Goal: Transaction & Acquisition: Obtain resource

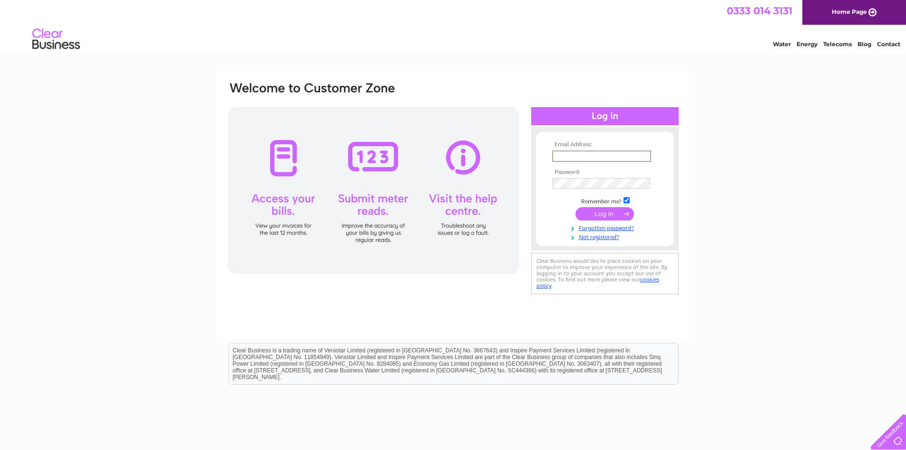
click at [584, 154] on input "text" at bounding box center [601, 155] width 99 height 11
type input "richard@wrayfarms.com"
click at [607, 215] on input "submit" at bounding box center [605, 212] width 59 height 13
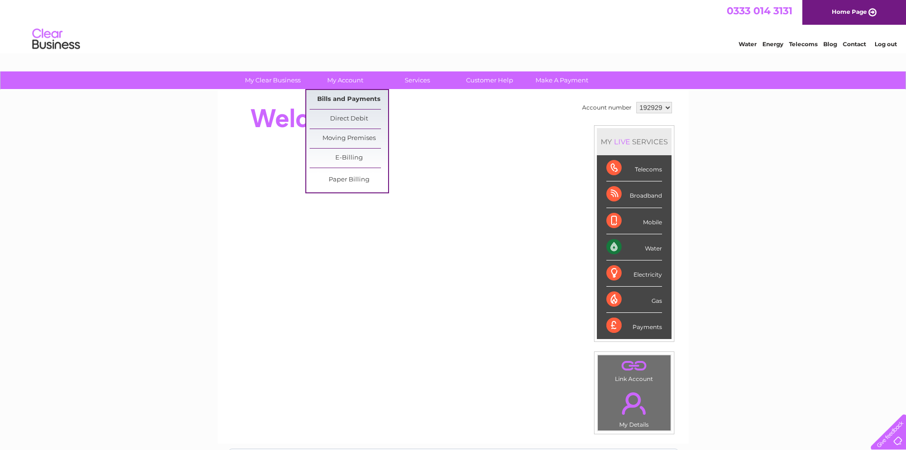
click at [351, 98] on link "Bills and Payments" at bounding box center [349, 99] width 79 height 19
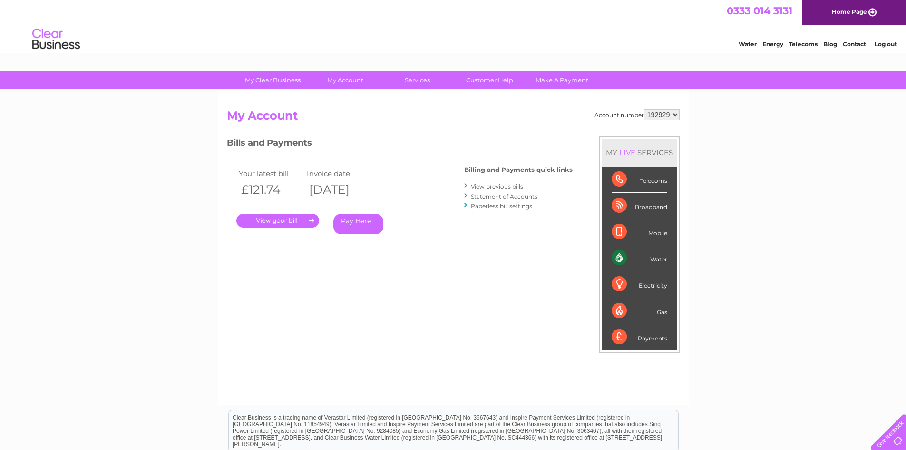
click at [481, 183] on link "View previous bills" at bounding box center [497, 186] width 52 height 7
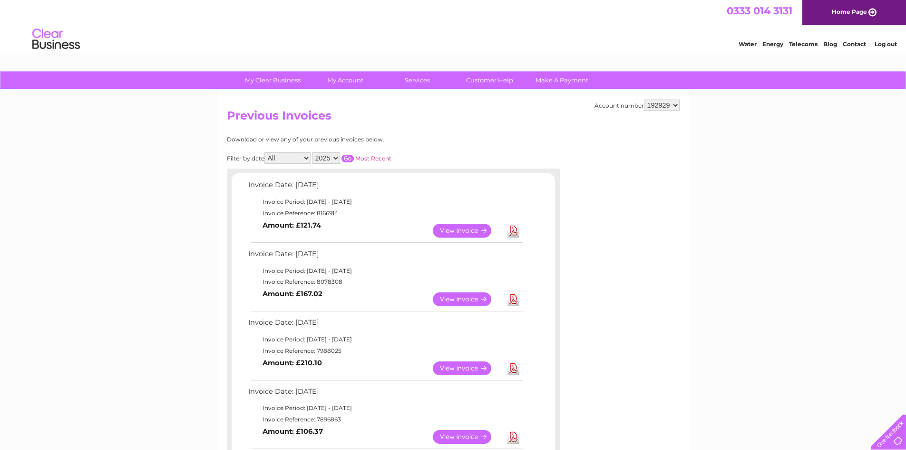
click at [482, 299] on link "View" at bounding box center [468, 299] width 70 height 14
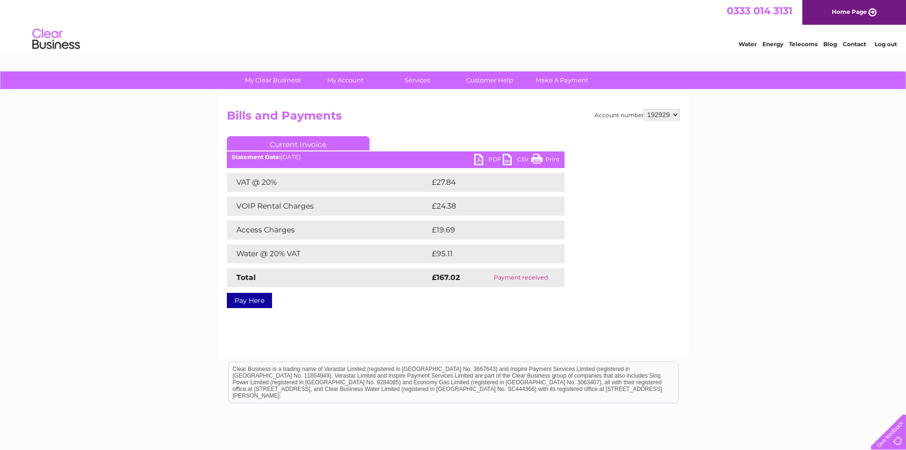
click at [484, 160] on link "PDF" at bounding box center [488, 161] width 29 height 14
click at [295, 142] on link "Current Invoice" at bounding box center [298, 143] width 143 height 14
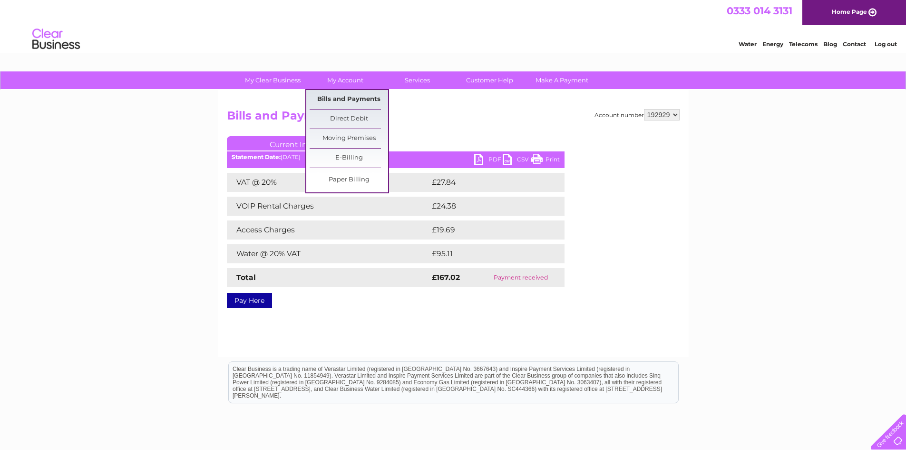
click at [345, 98] on link "Bills and Payments" at bounding box center [349, 99] width 79 height 19
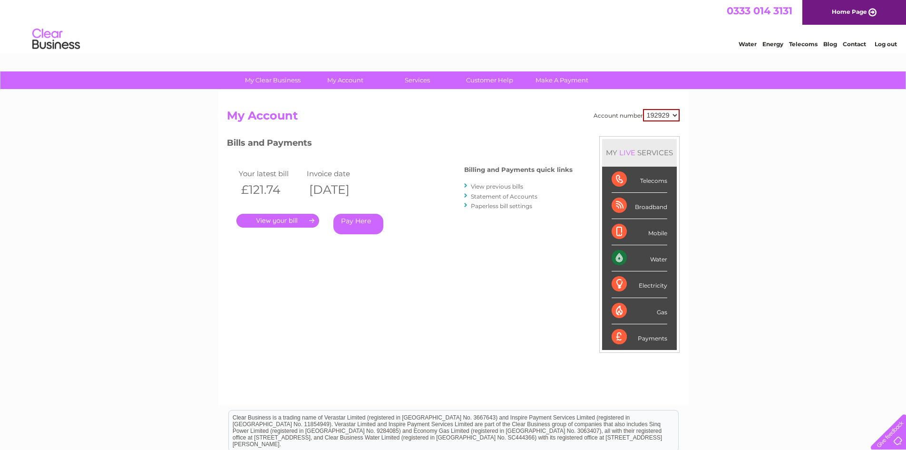
click at [290, 220] on link "." at bounding box center [277, 221] width 83 height 14
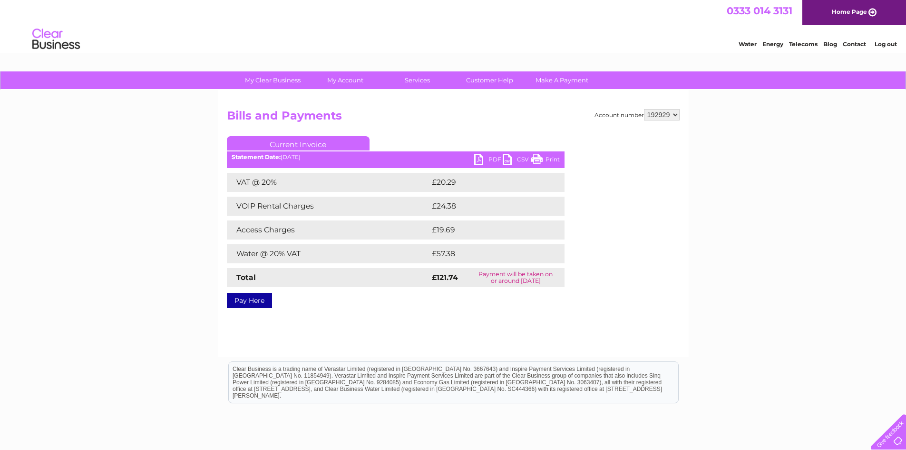
click at [492, 161] on link "PDF" at bounding box center [488, 161] width 29 height 14
